Goal: Book appointment/travel/reservation

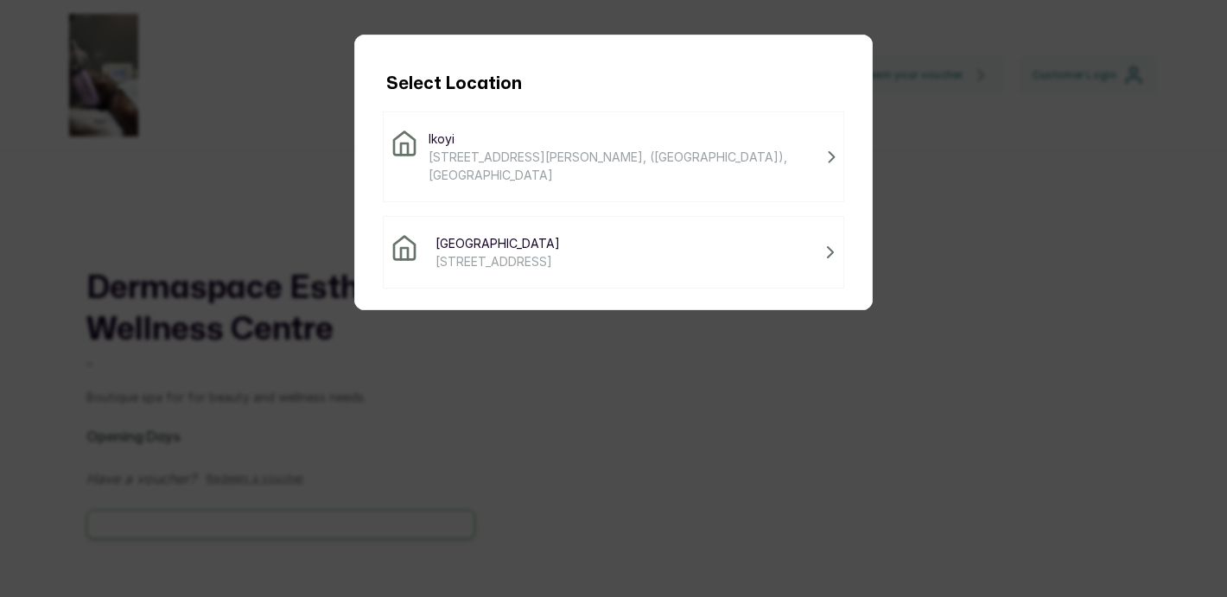
click at [729, 258] on div "Victoria Island [STREET_ADDRESS]" at bounding box center [613, 252] width 446 height 36
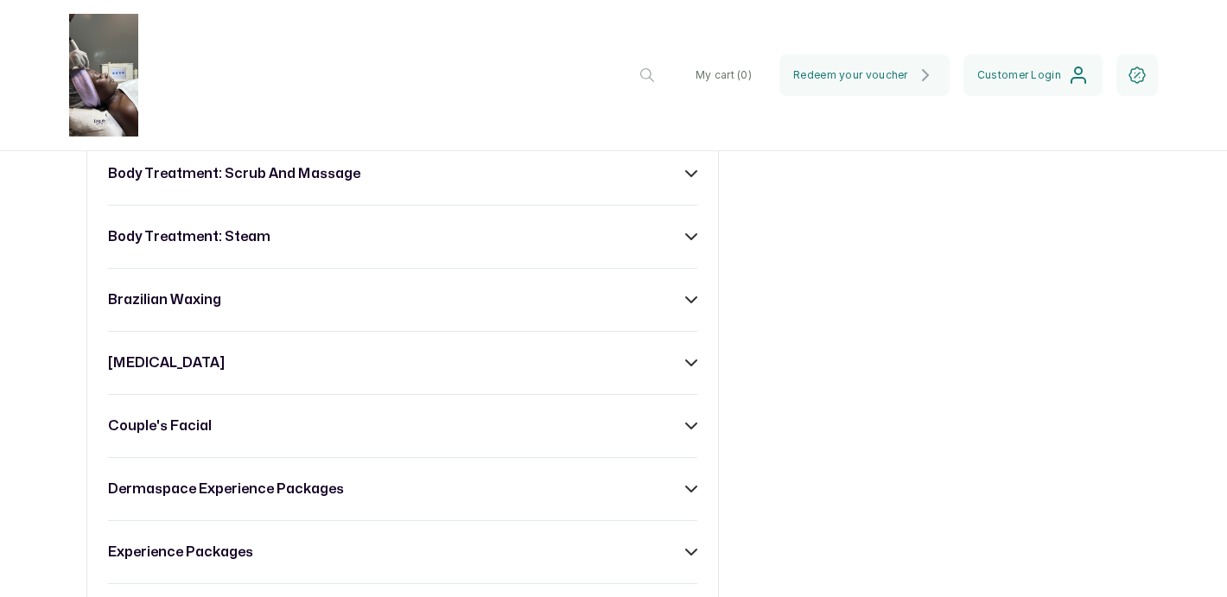
scroll to position [1449, 0]
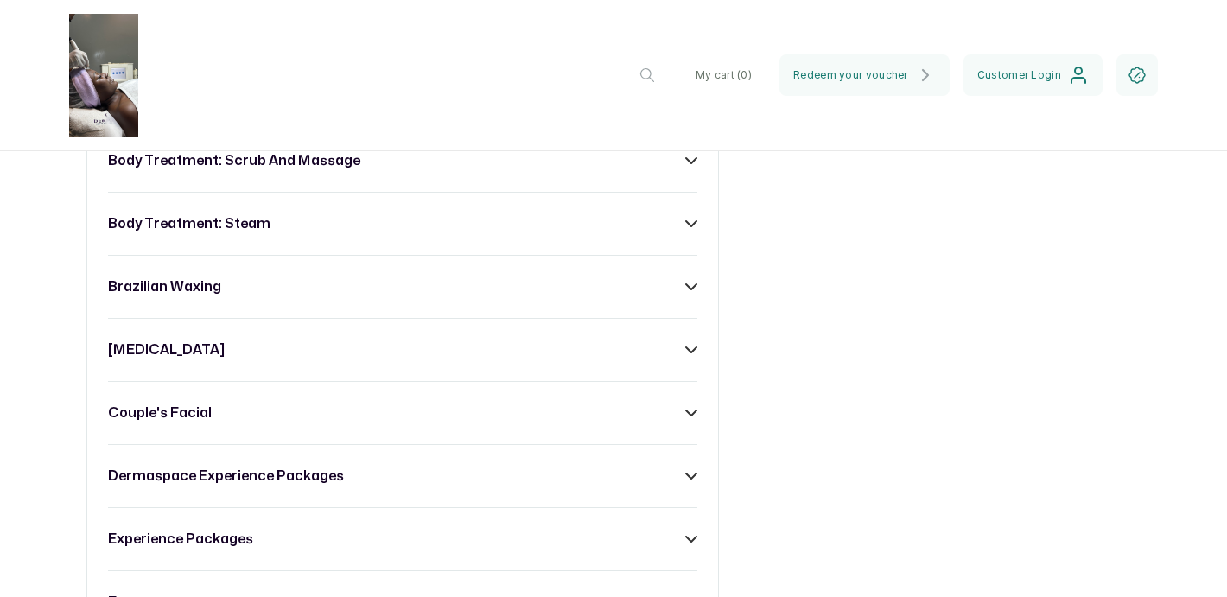
click at [693, 281] on icon at bounding box center [691, 287] width 12 height 12
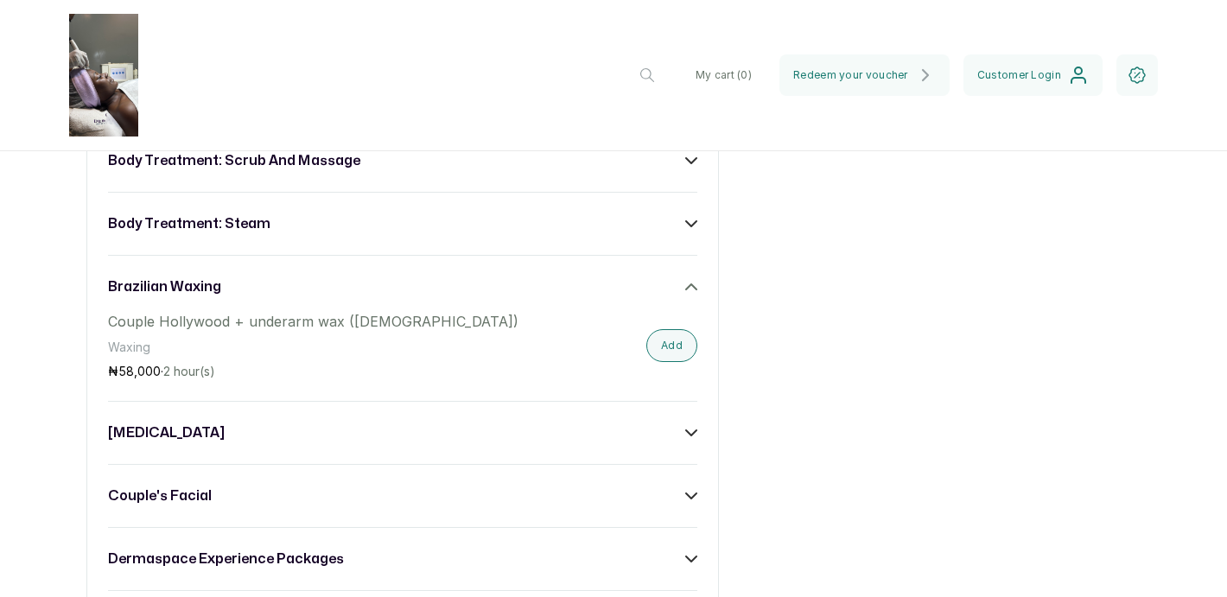
click at [693, 281] on icon at bounding box center [691, 287] width 12 height 12
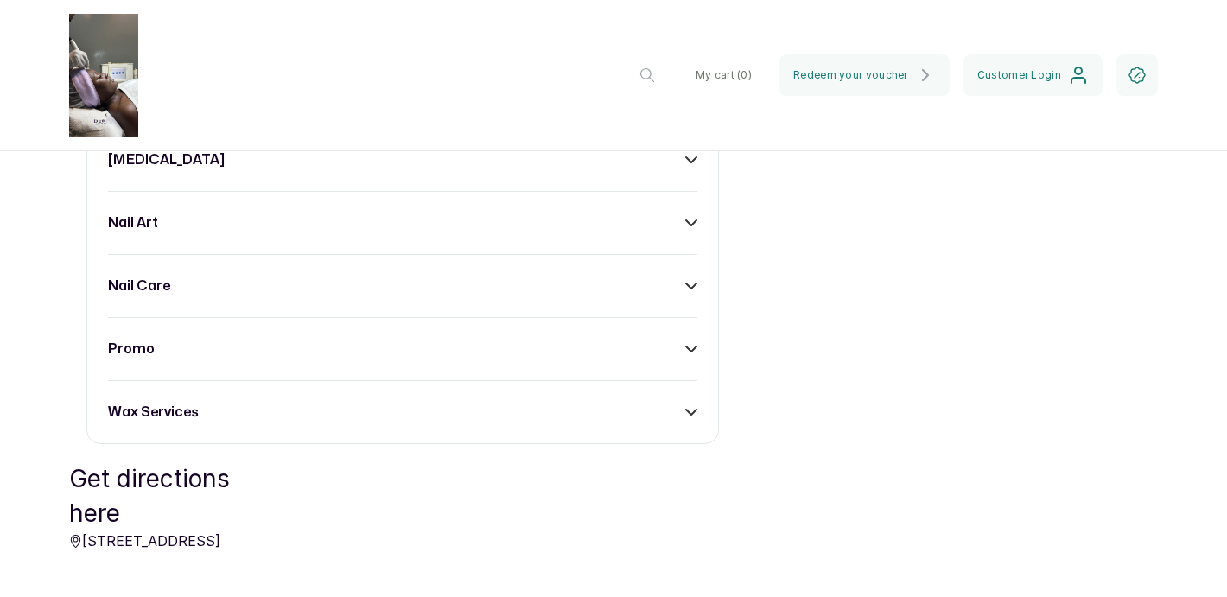
scroll to position [2345, 0]
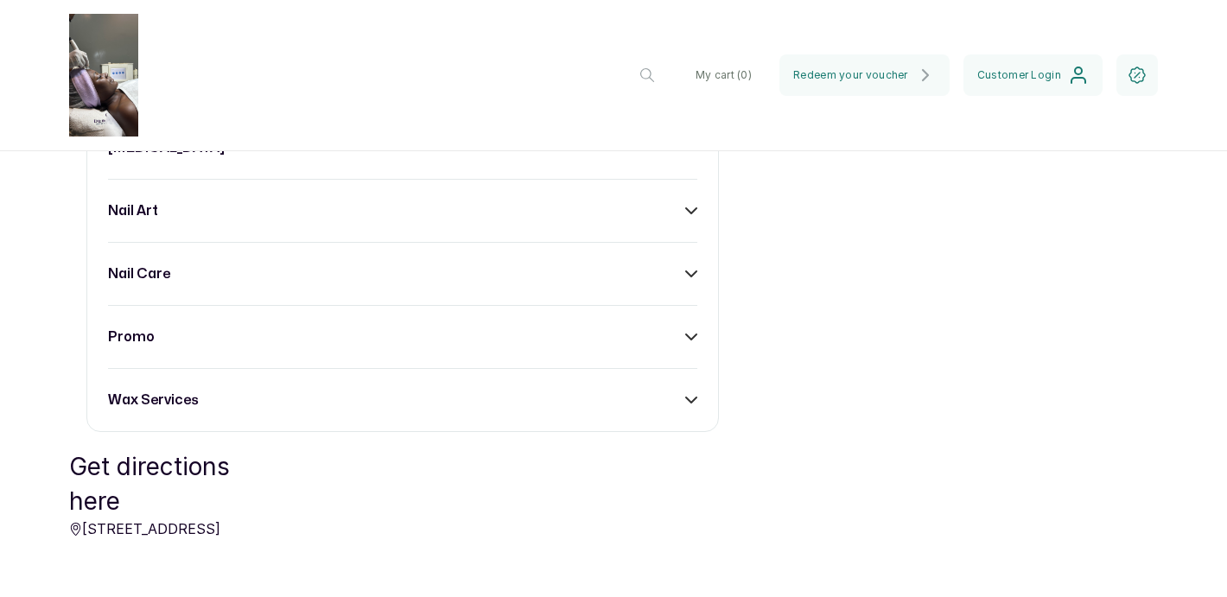
click at [693, 394] on icon at bounding box center [691, 400] width 12 height 12
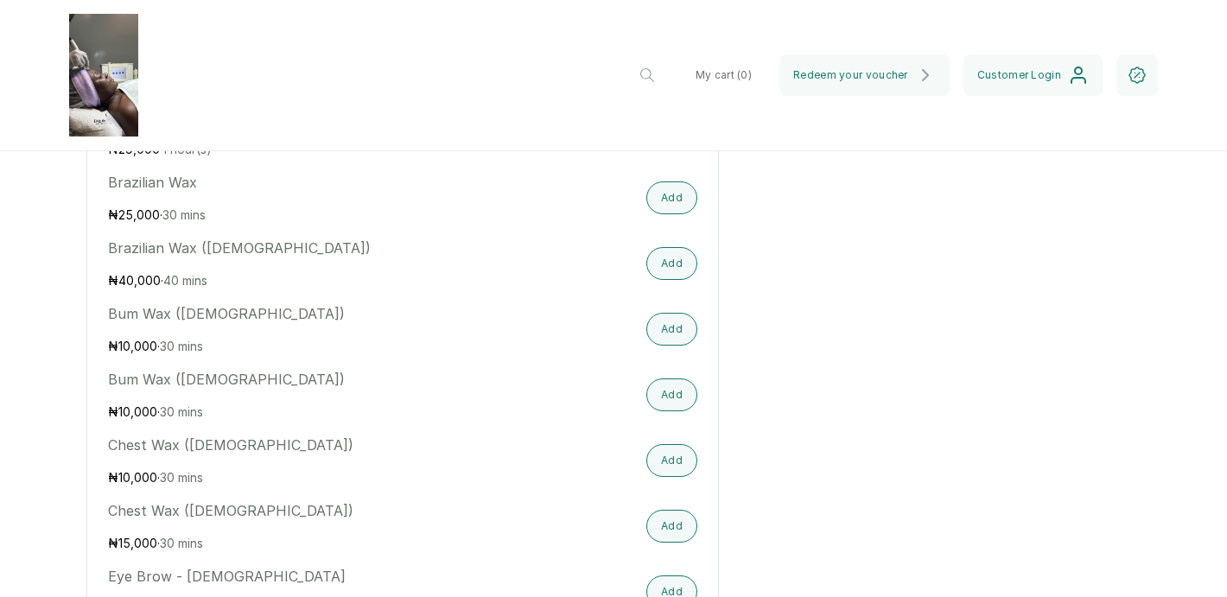
scroll to position [3037, 0]
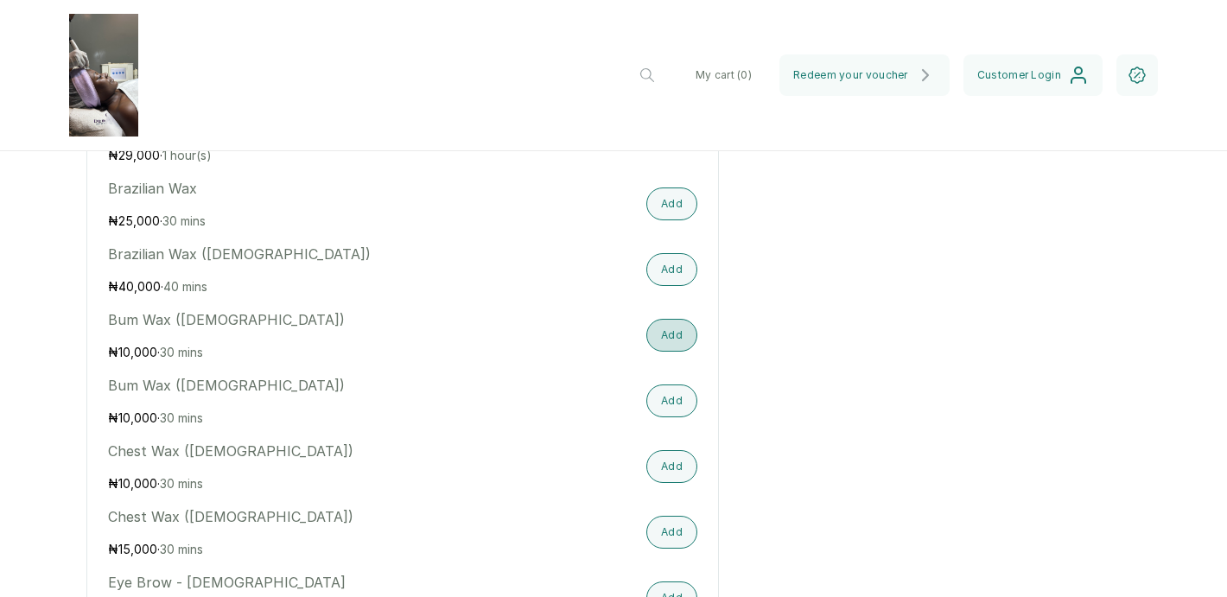
click at [667, 340] on button "Add" at bounding box center [671, 335] width 51 height 33
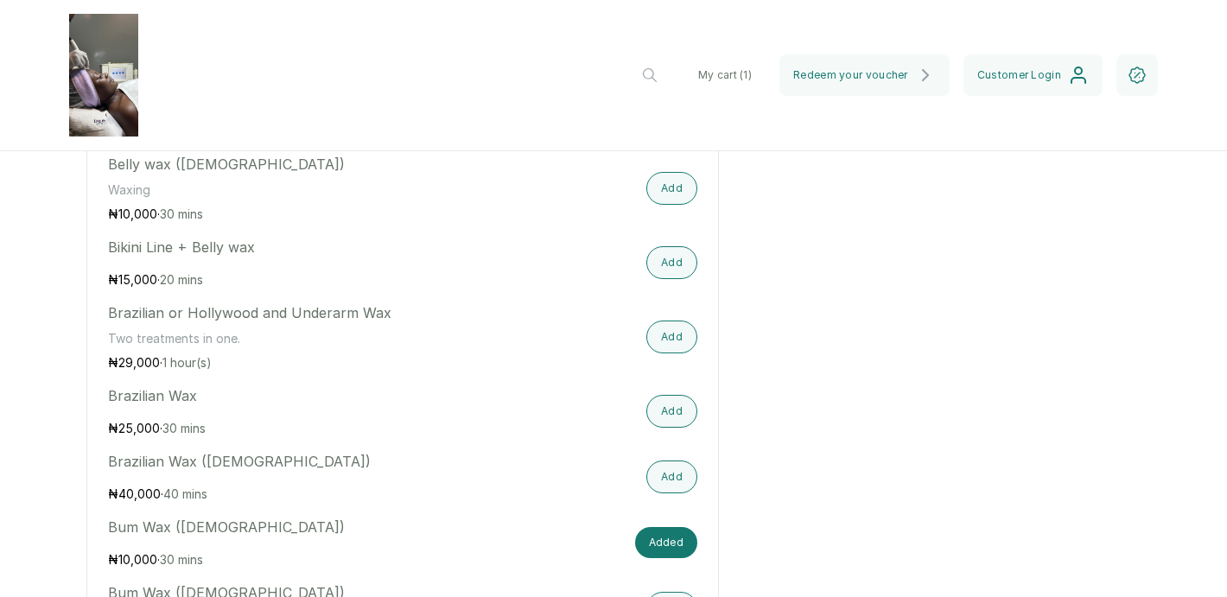
scroll to position [2824, 0]
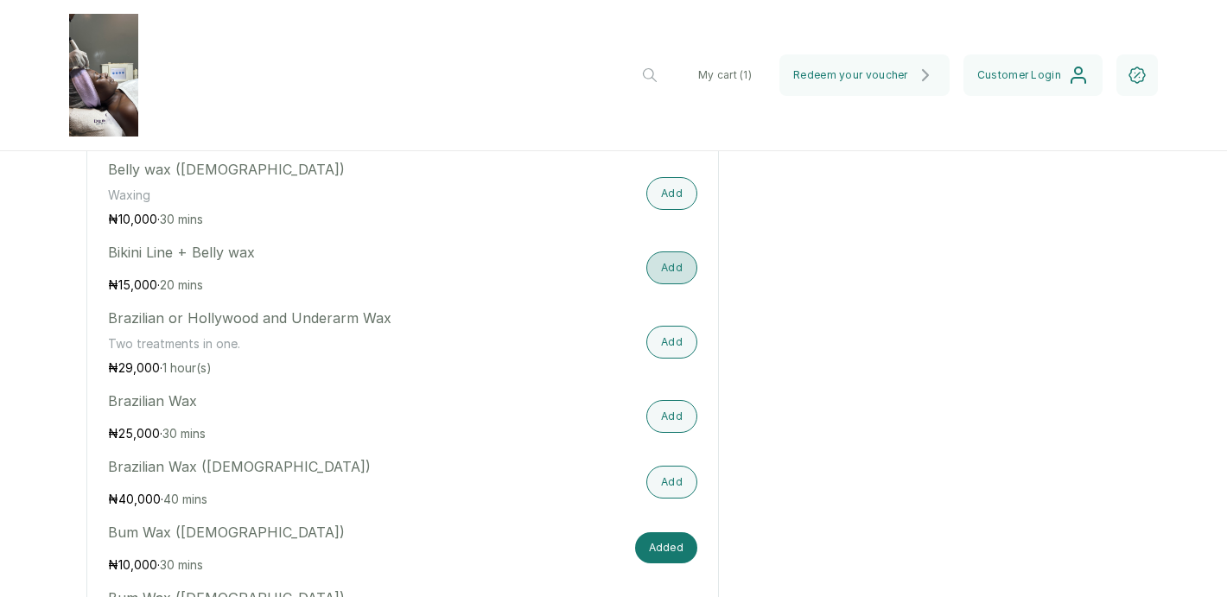
click at [684, 269] on button "Add" at bounding box center [671, 267] width 51 height 33
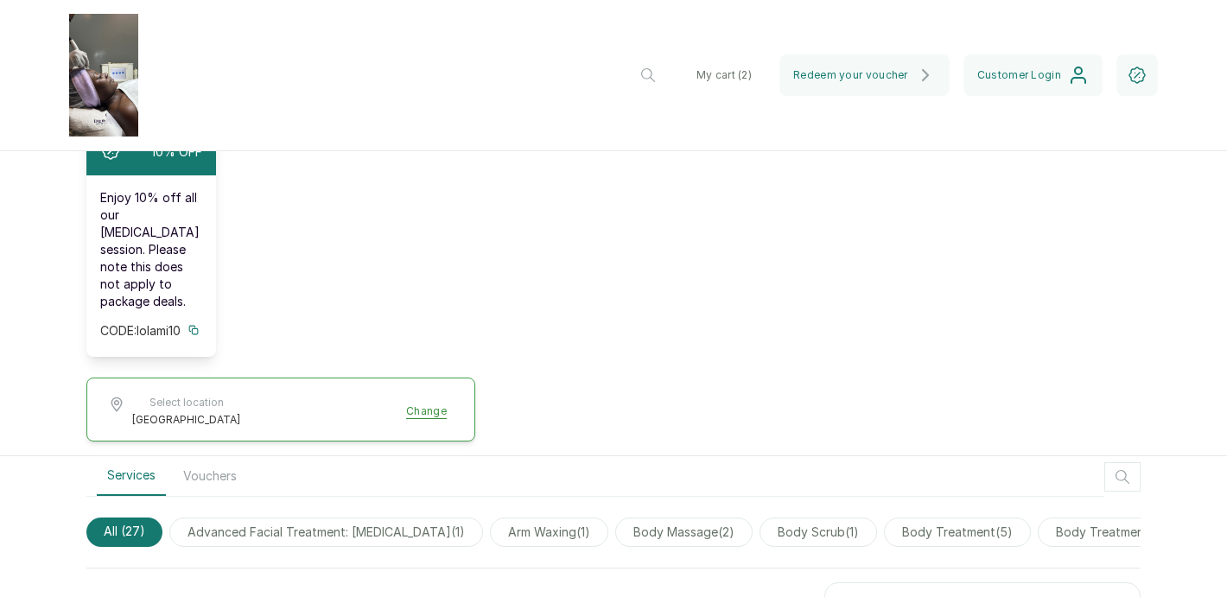
scroll to position [770, 0]
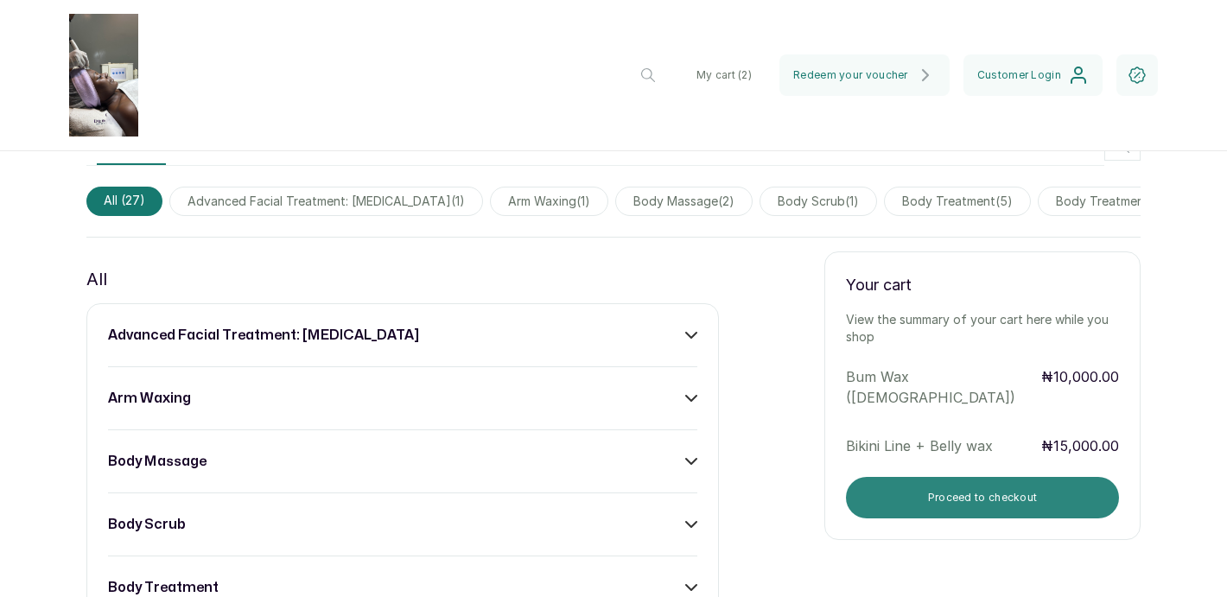
click at [948, 477] on button "Proceed to checkout" at bounding box center [982, 497] width 273 height 41
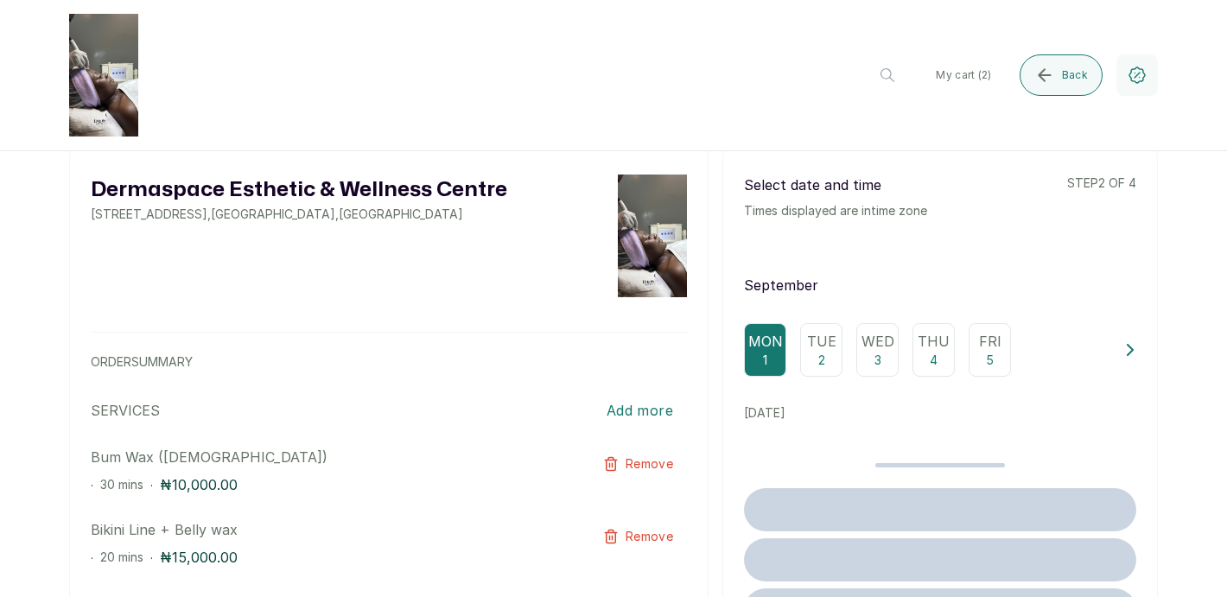
scroll to position [0, 0]
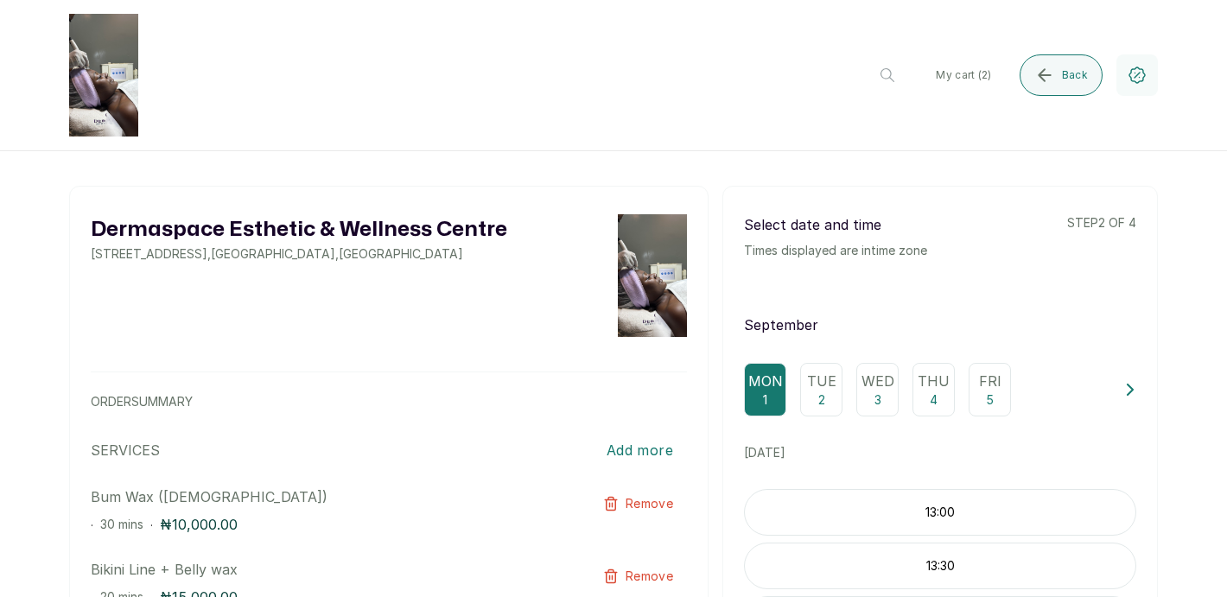
click at [820, 395] on p "2" at bounding box center [821, 399] width 7 height 17
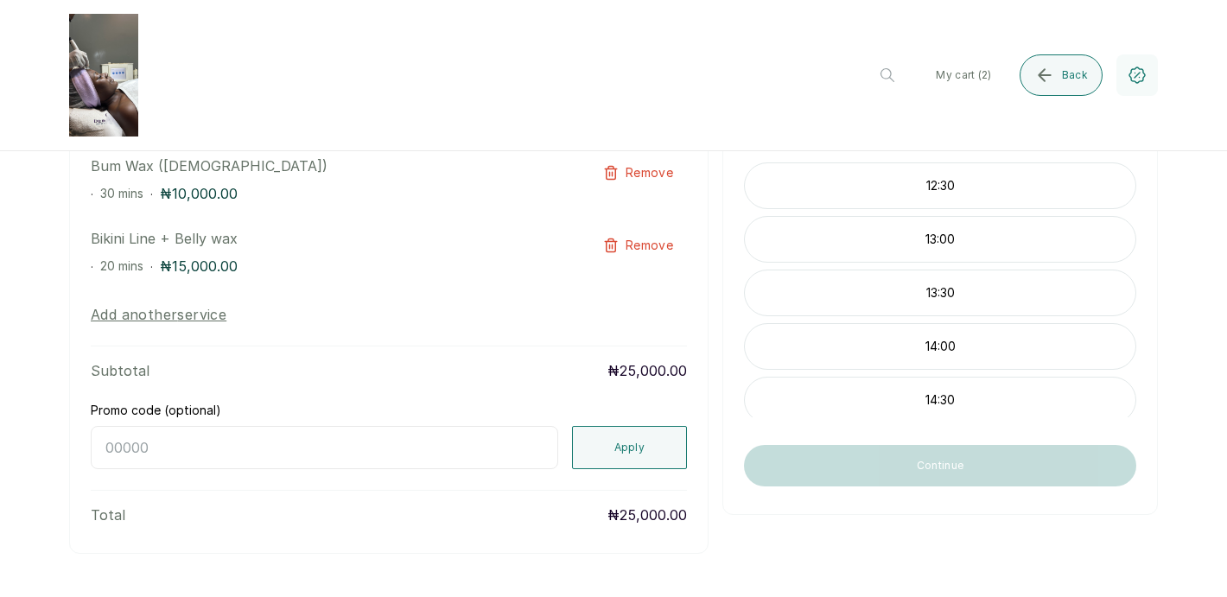
scroll to position [265, 0]
click at [968, 233] on p "13:00" at bounding box center [940, 237] width 390 height 17
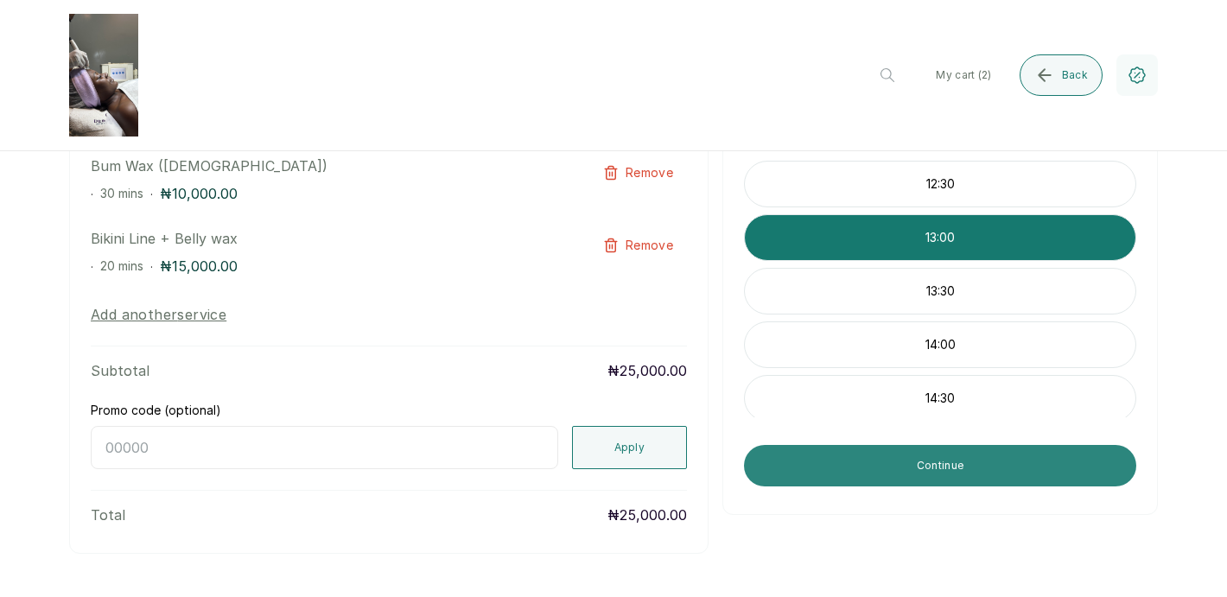
click at [971, 474] on button "Continue" at bounding box center [940, 465] width 392 height 41
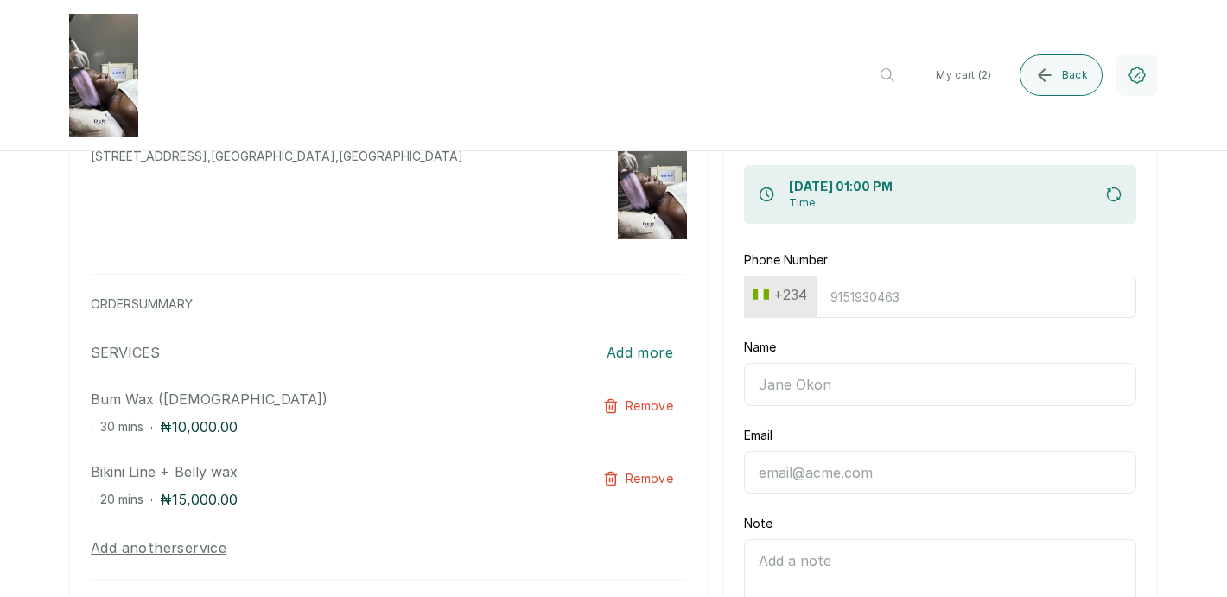
scroll to position [0, 0]
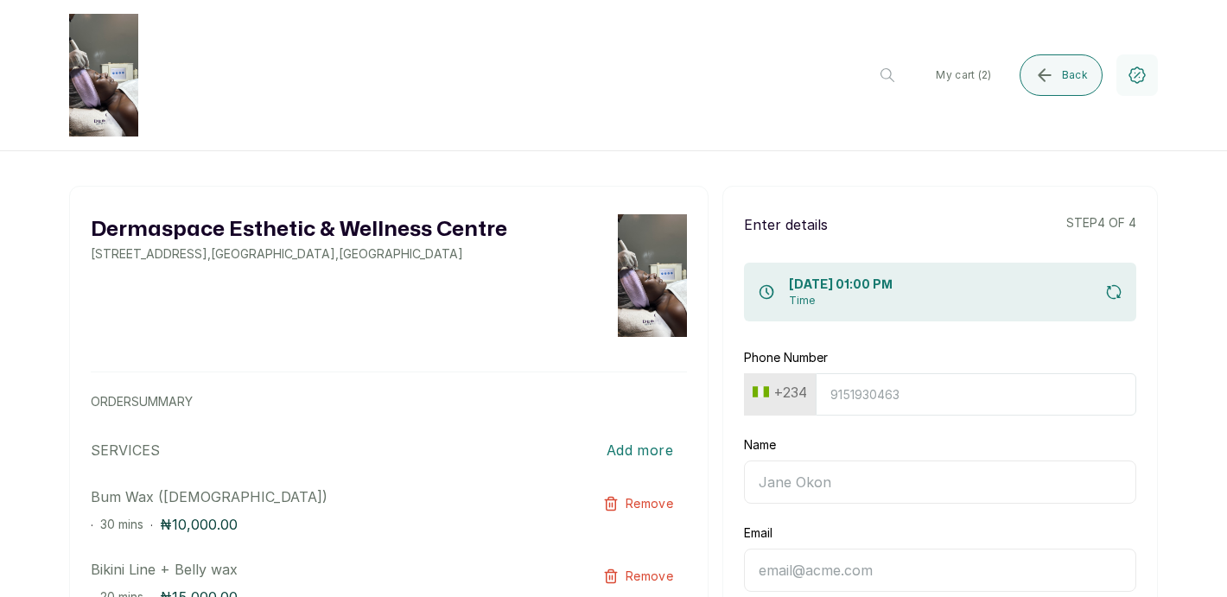
click at [930, 392] on input "Phone Number" at bounding box center [976, 394] width 321 height 42
click at [929, 493] on input "Name" at bounding box center [940, 481] width 392 height 43
type input "9091175982"
type input "Ms [PERSON_NAME]"
type input "[EMAIL_ADDRESS][DOMAIN_NAME]"
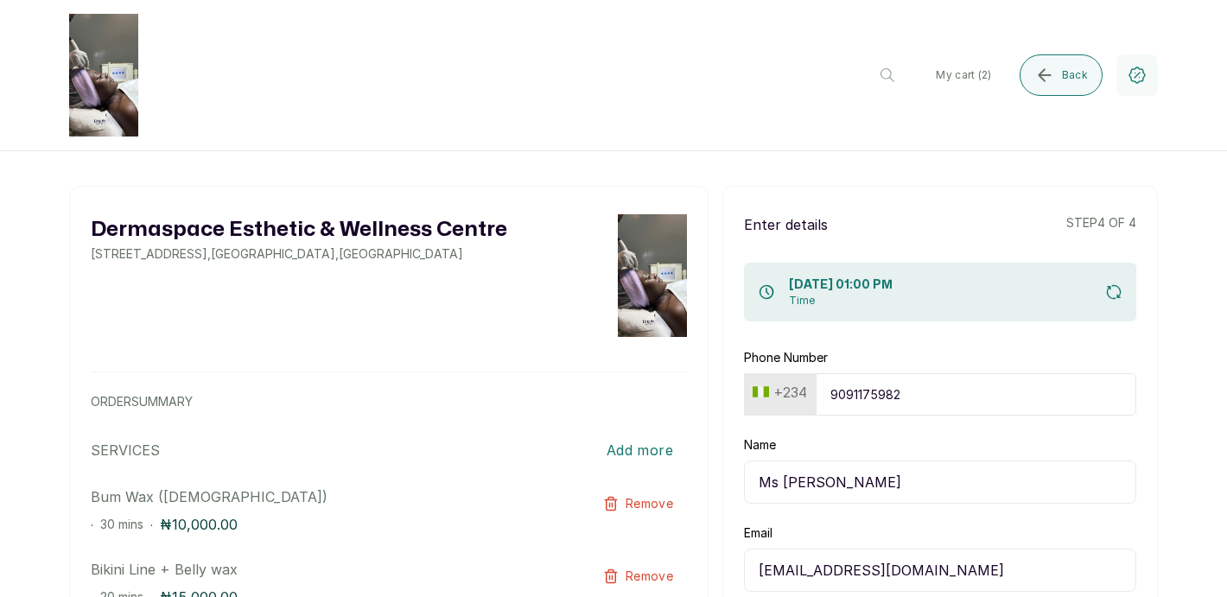
type input "Ms [PERSON_NAME]"
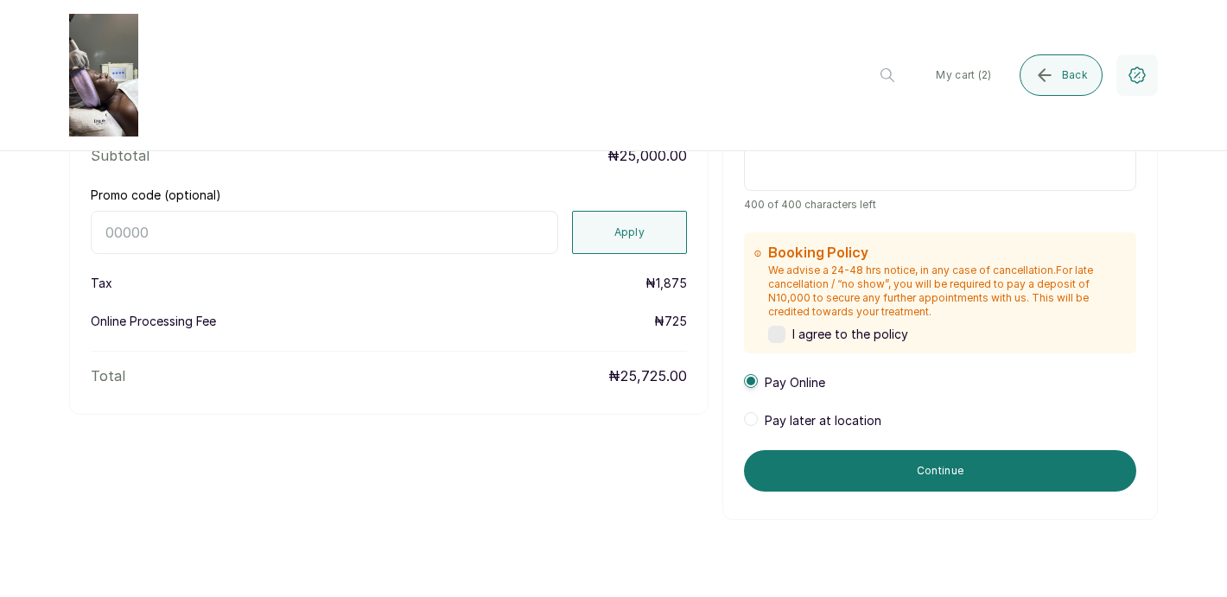
scroll to position [548, 0]
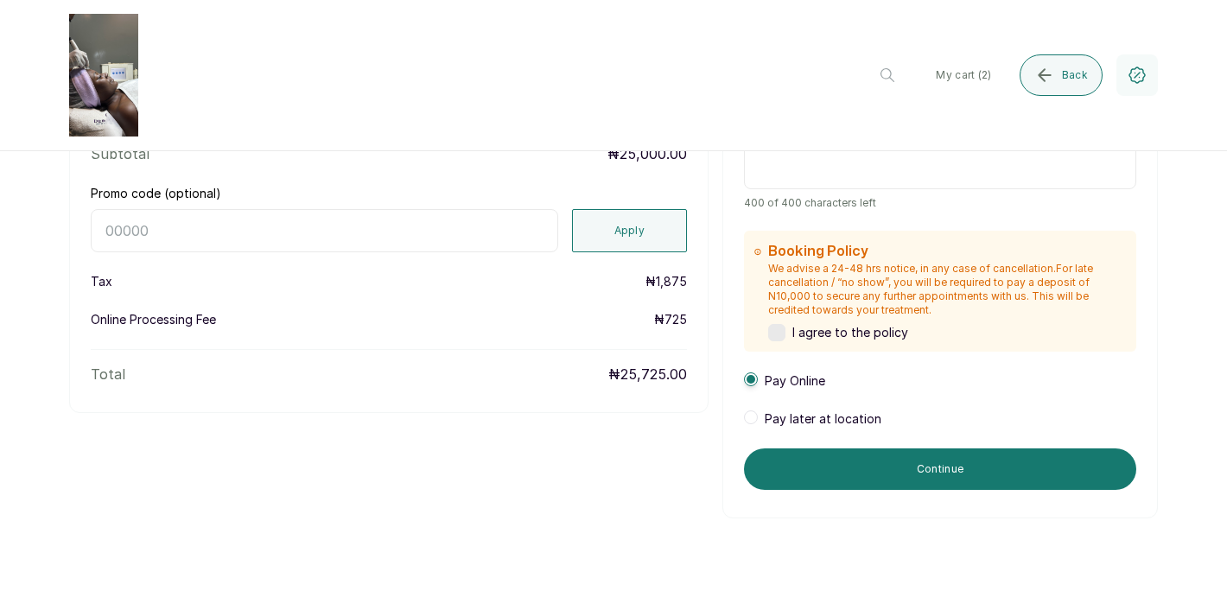
click at [778, 331] on label at bounding box center [776, 332] width 17 height 17
click at [757, 416] on span at bounding box center [751, 417] width 14 height 14
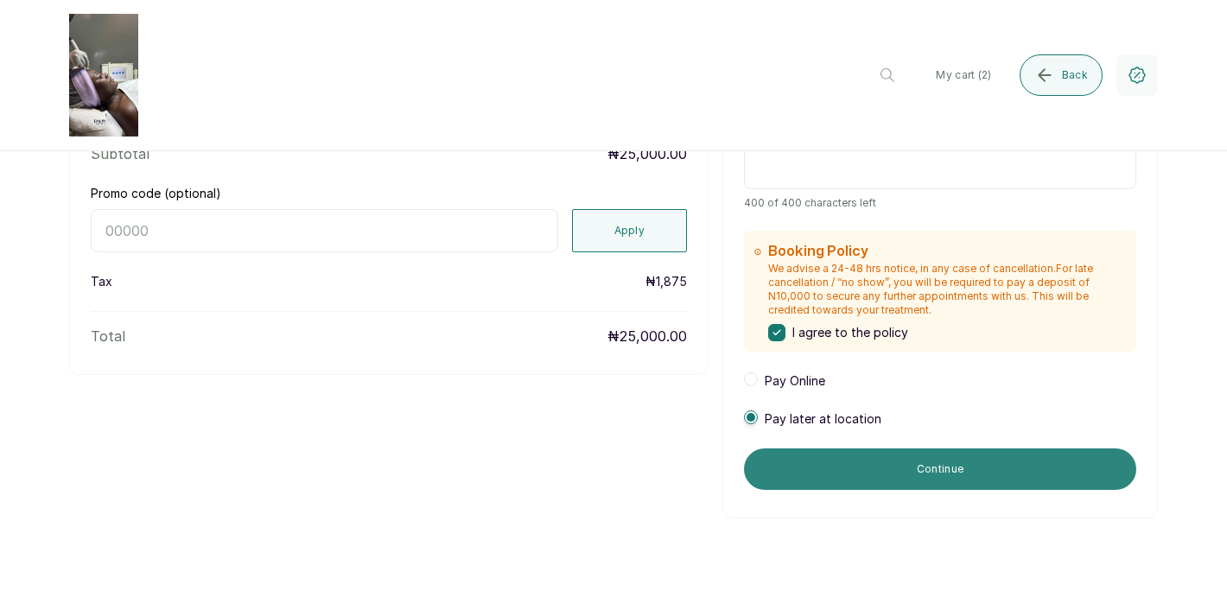
click at [936, 476] on button "Continue" at bounding box center [940, 468] width 392 height 41
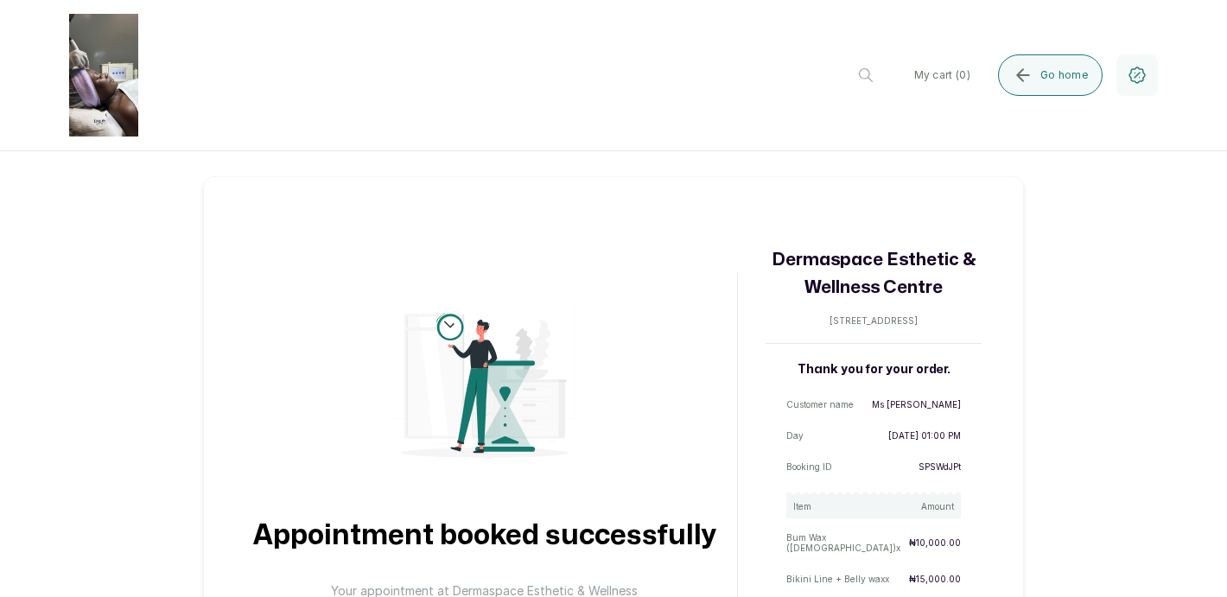
scroll to position [0, 0]
